Goal: Check status: Check status

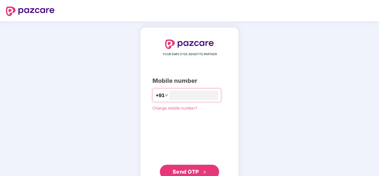
type input "**********"
click at [208, 169] on button "Send OTP" at bounding box center [189, 171] width 59 height 14
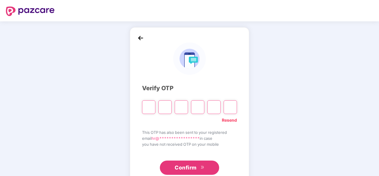
type input "*"
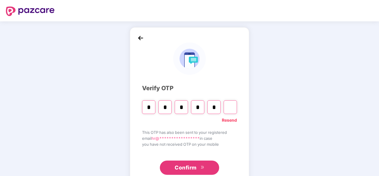
type input "*"
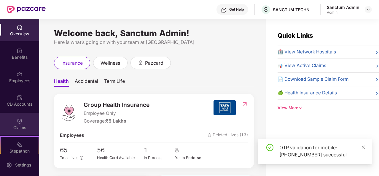
click at [18, 122] on img at bounding box center [20, 121] width 6 height 6
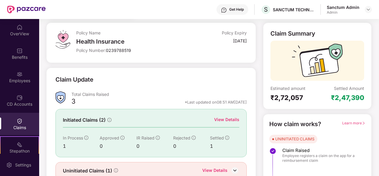
scroll to position [56, 0]
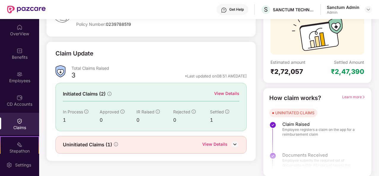
click at [227, 93] on div "View Details" at bounding box center [226, 93] width 25 height 7
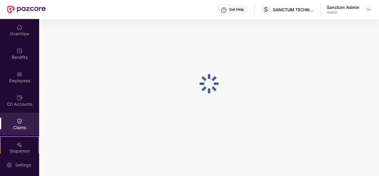
scroll to position [19, 0]
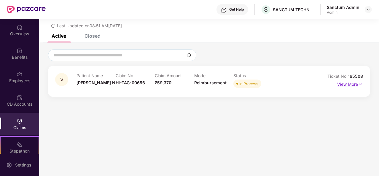
click at [351, 82] on p "View More" at bounding box center [350, 84] width 26 height 8
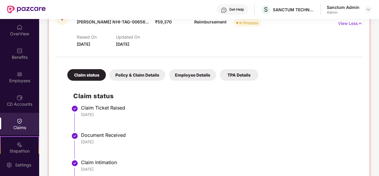
scroll to position [0, 0]
